Goal: Task Accomplishment & Management: Manage account settings

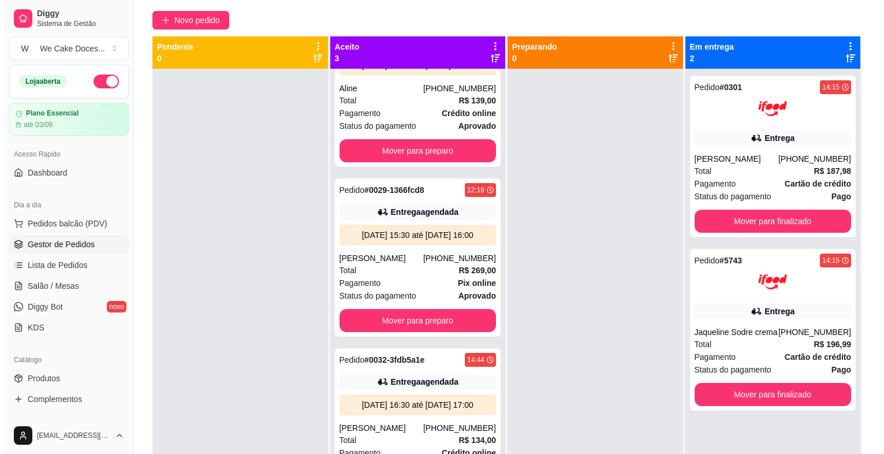
scroll to position [102, 0]
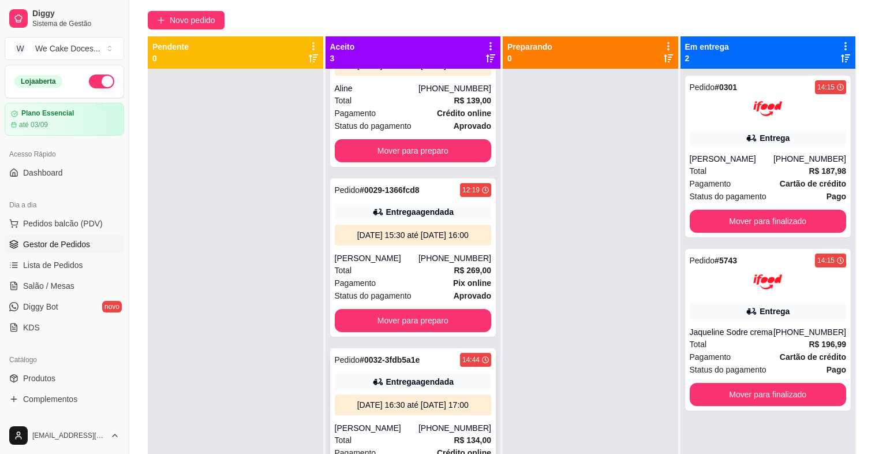
click at [447, 373] on div "Entrega agendada" at bounding box center [413, 381] width 157 height 16
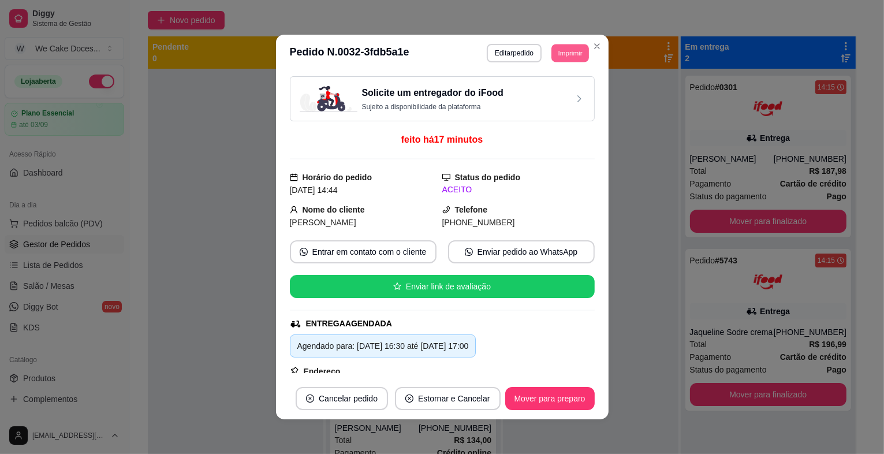
click at [555, 47] on button "Imprimir" at bounding box center [570, 53] width 38 height 18
click at [531, 90] on button "IMPRESSORA" at bounding box center [544, 94] width 81 height 18
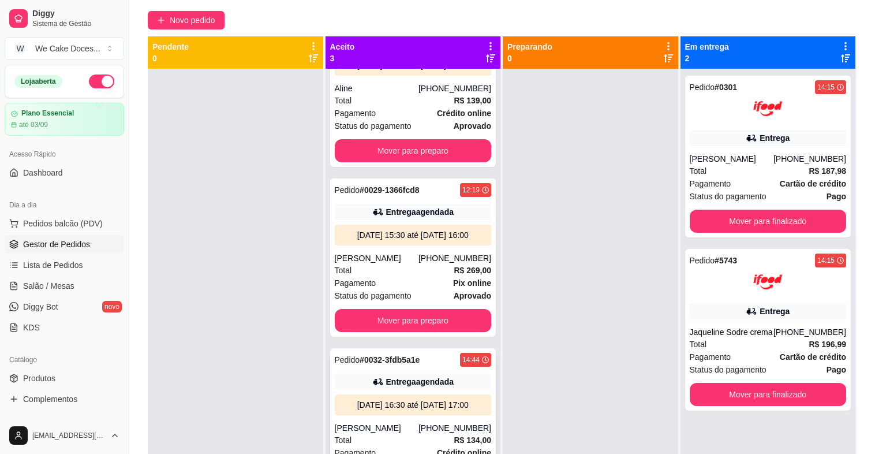
click at [359, 394] on div "[DATE] 16:30 até [DATE] 17:00" at bounding box center [413, 404] width 157 height 21
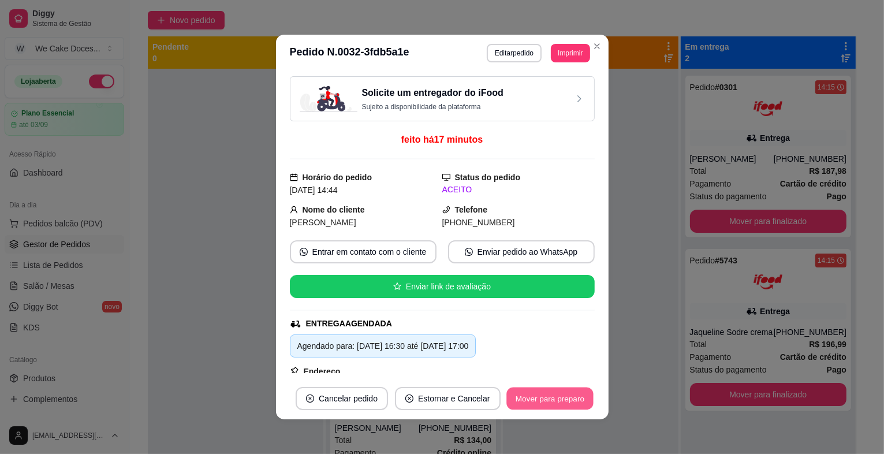
click at [533, 390] on button "Mover para preparo" at bounding box center [549, 398] width 87 height 23
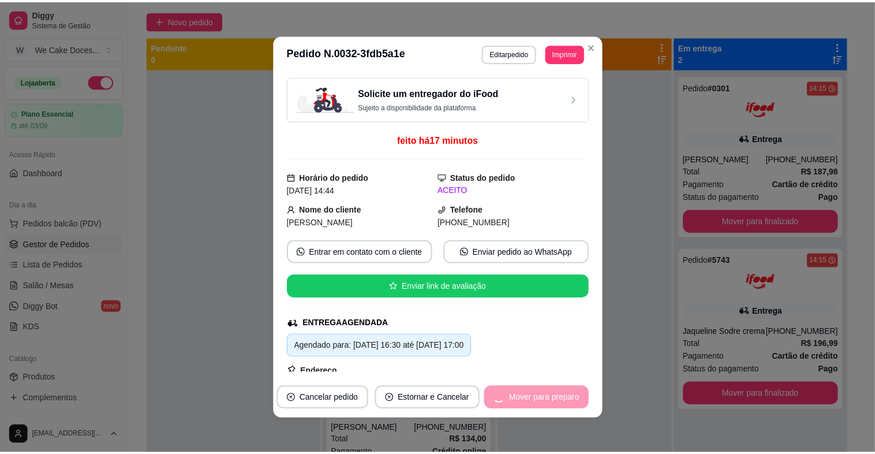
scroll to position [0, 0]
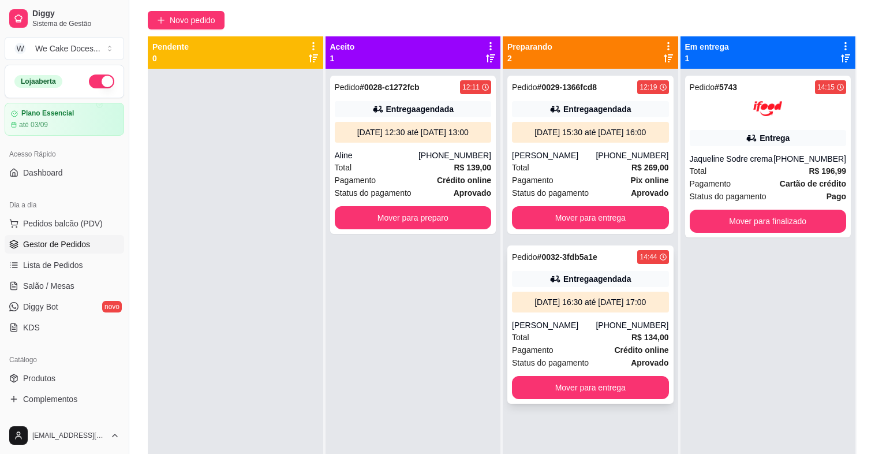
click at [596, 325] on div "[PERSON_NAME]" at bounding box center [554, 325] width 84 height 12
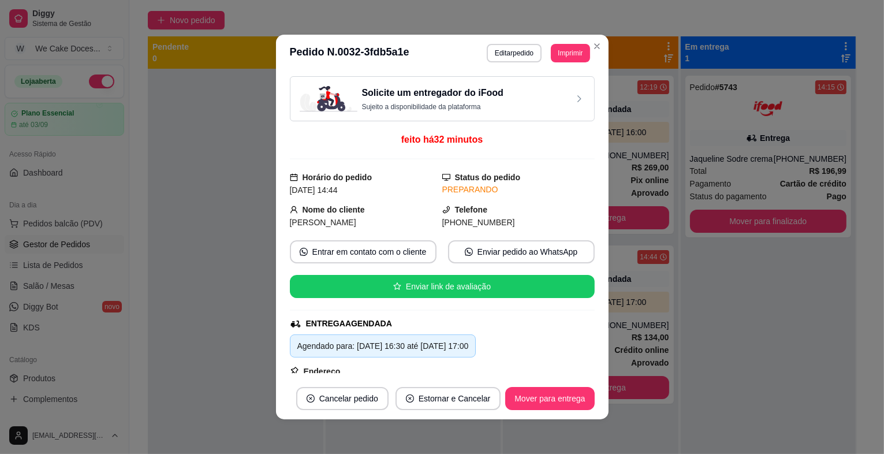
click at [502, 89] on div "Solicite um entregador do iFood Sujeito a disponibilidade da plataforma" at bounding box center [442, 98] width 285 height 25
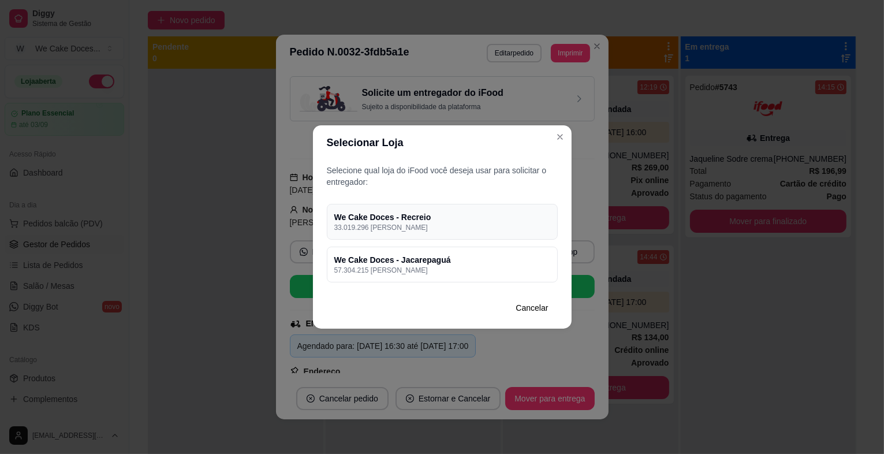
click at [514, 216] on h4 "We Cake Doces - Recreio" at bounding box center [442, 217] width 216 height 12
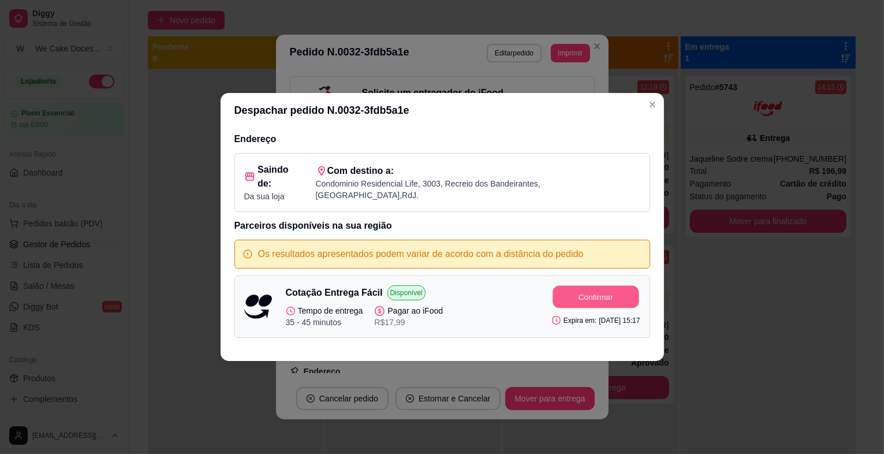
click at [552, 286] on button "Confirmar" at bounding box center [595, 297] width 86 height 23
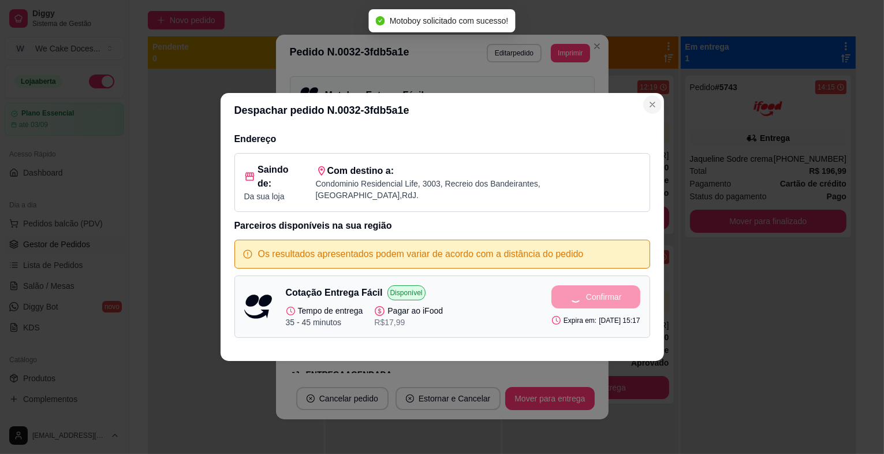
click at [656, 109] on icon "Close" at bounding box center [651, 104] width 9 height 9
